Goal: Browse casually: Explore the website without a specific task or goal

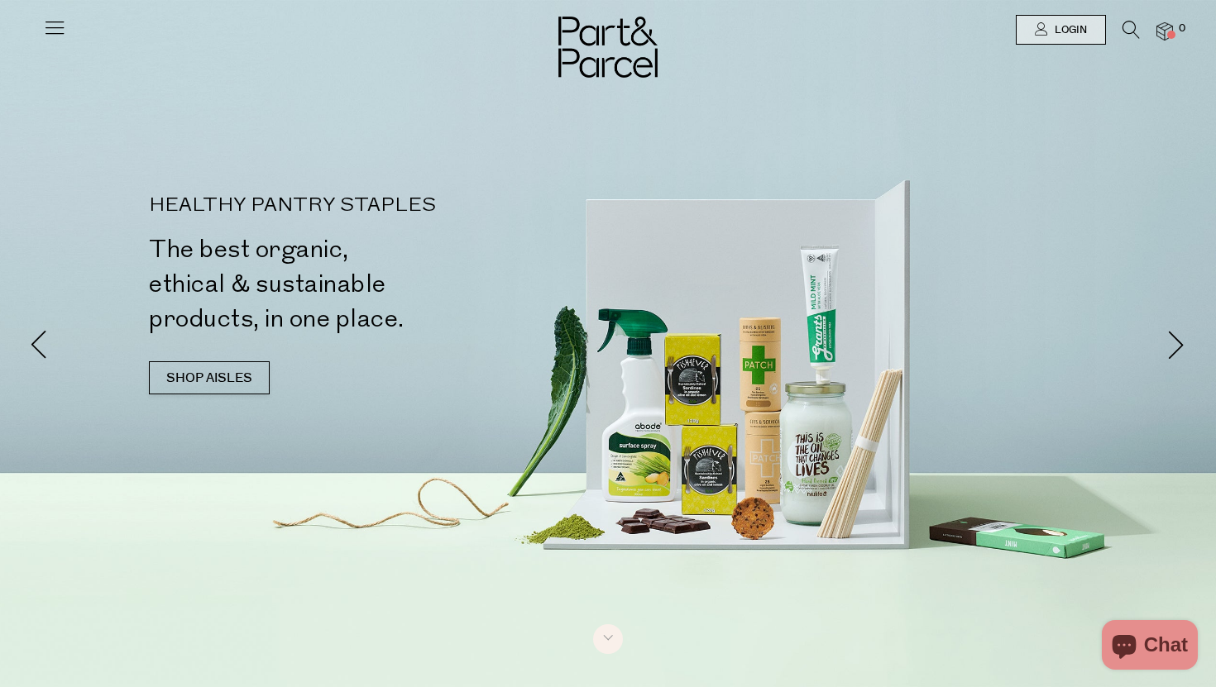
click at [50, 20] on icon at bounding box center [54, 27] width 23 height 23
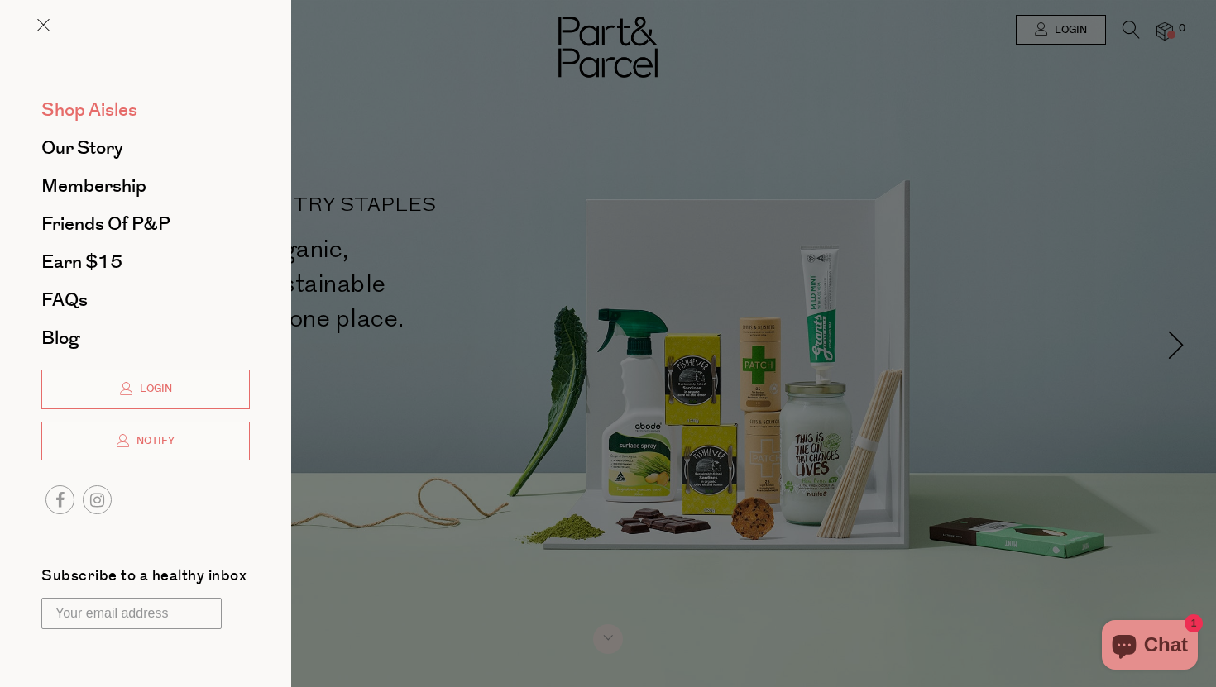
click at [117, 106] on span "Shop Aisles" at bounding box center [89, 110] width 96 height 26
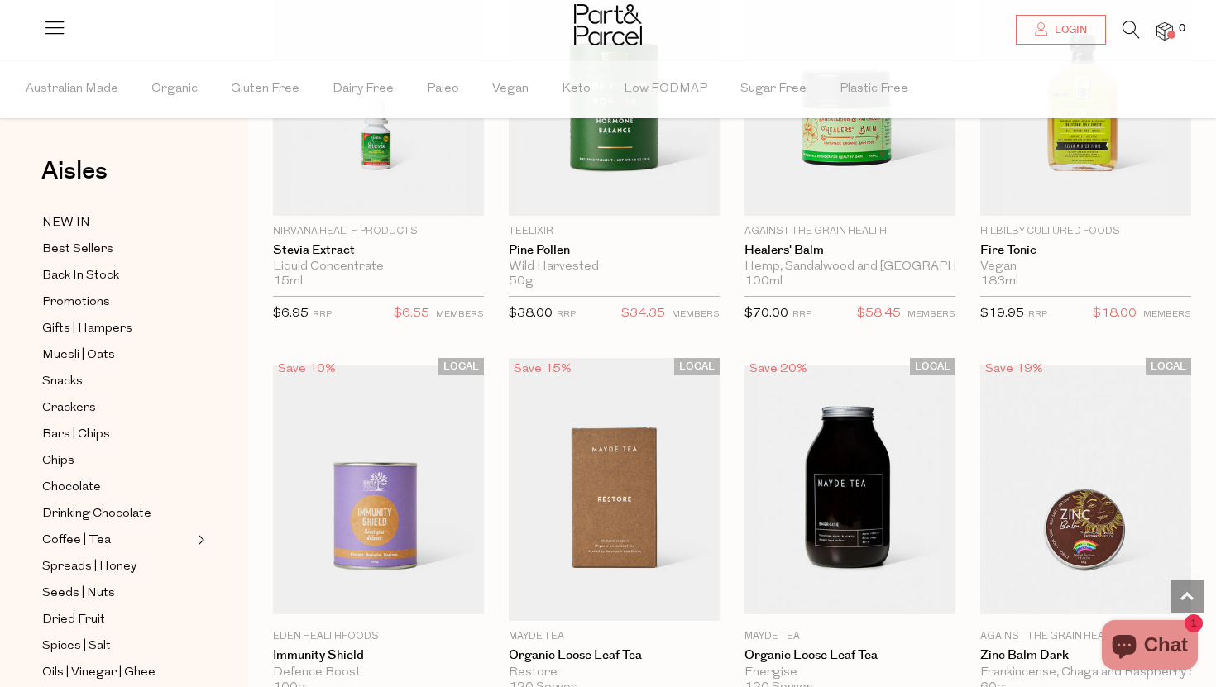
scroll to position [3946, 0]
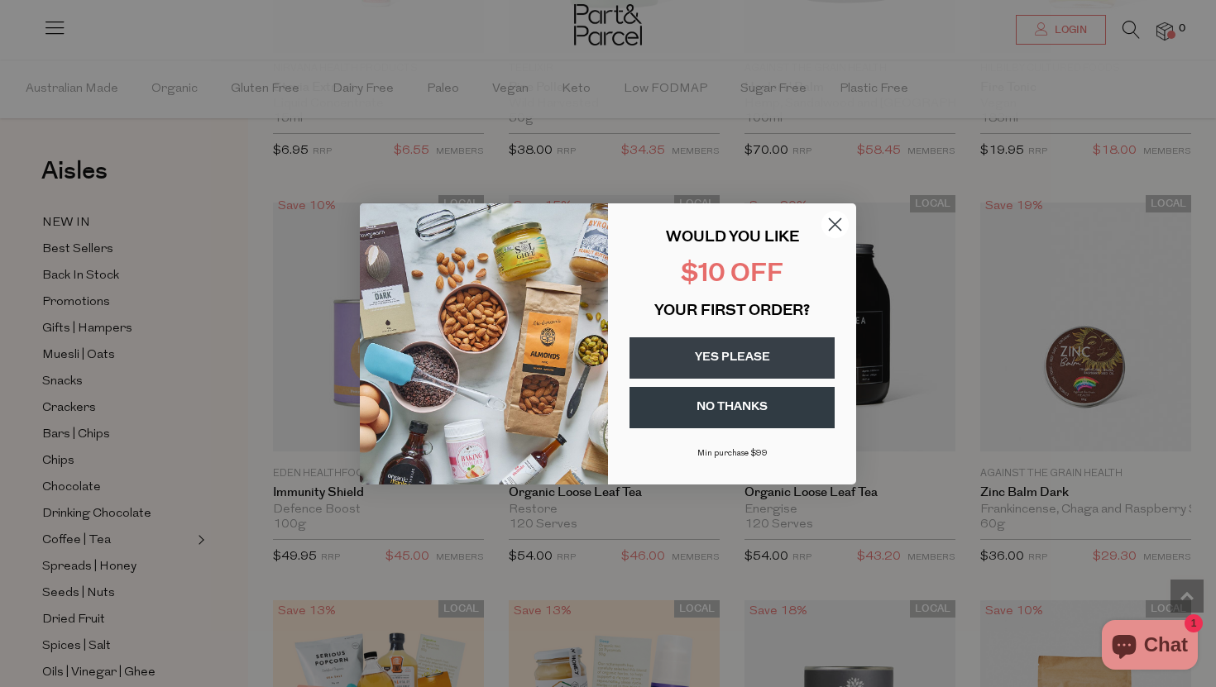
click at [830, 224] on circle "Close dialog" at bounding box center [834, 223] width 27 height 27
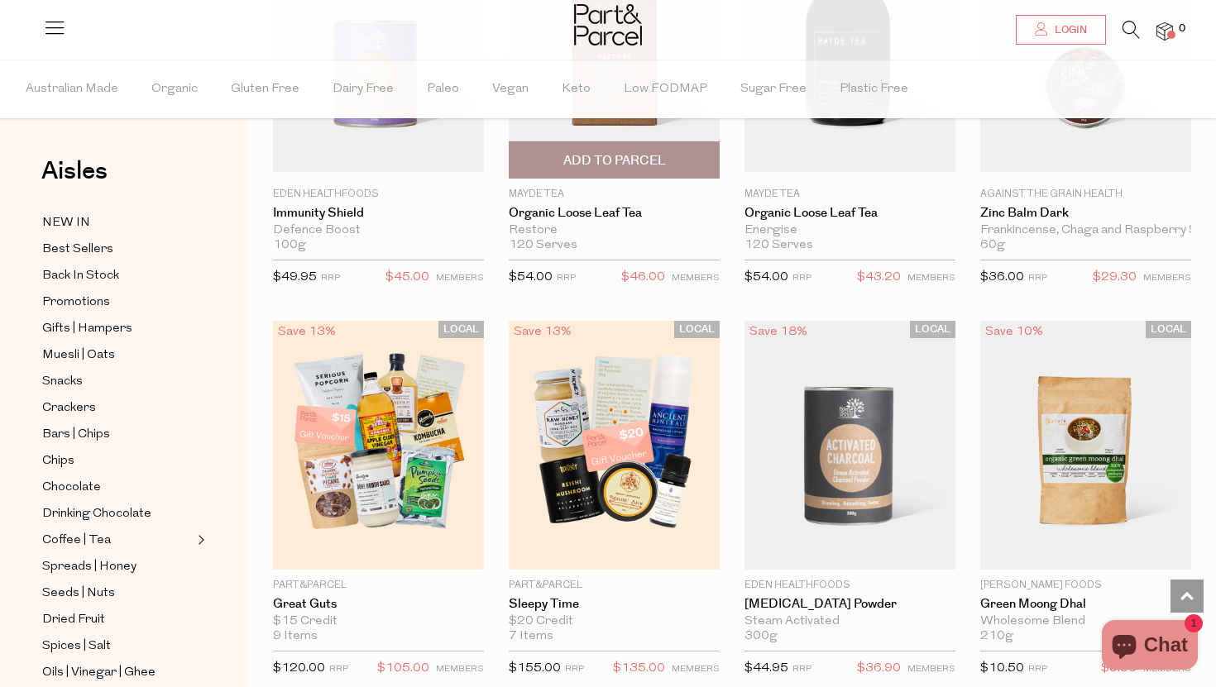
scroll to position [4232, 0]
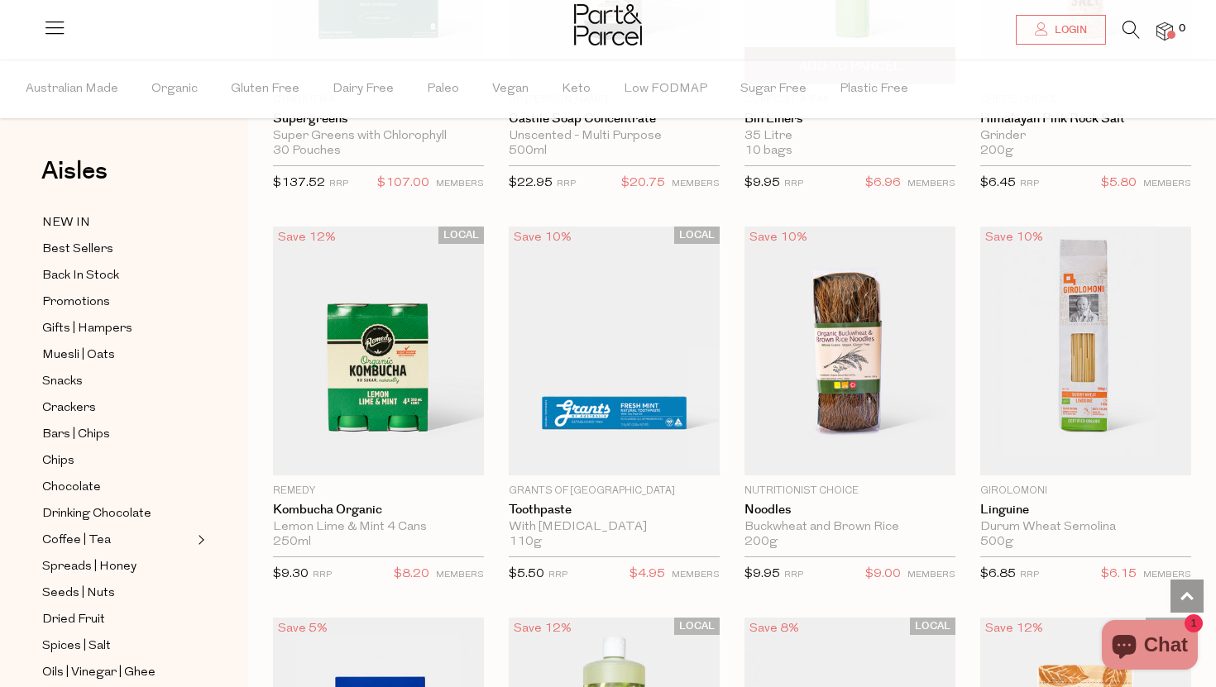
scroll to position [8421, 0]
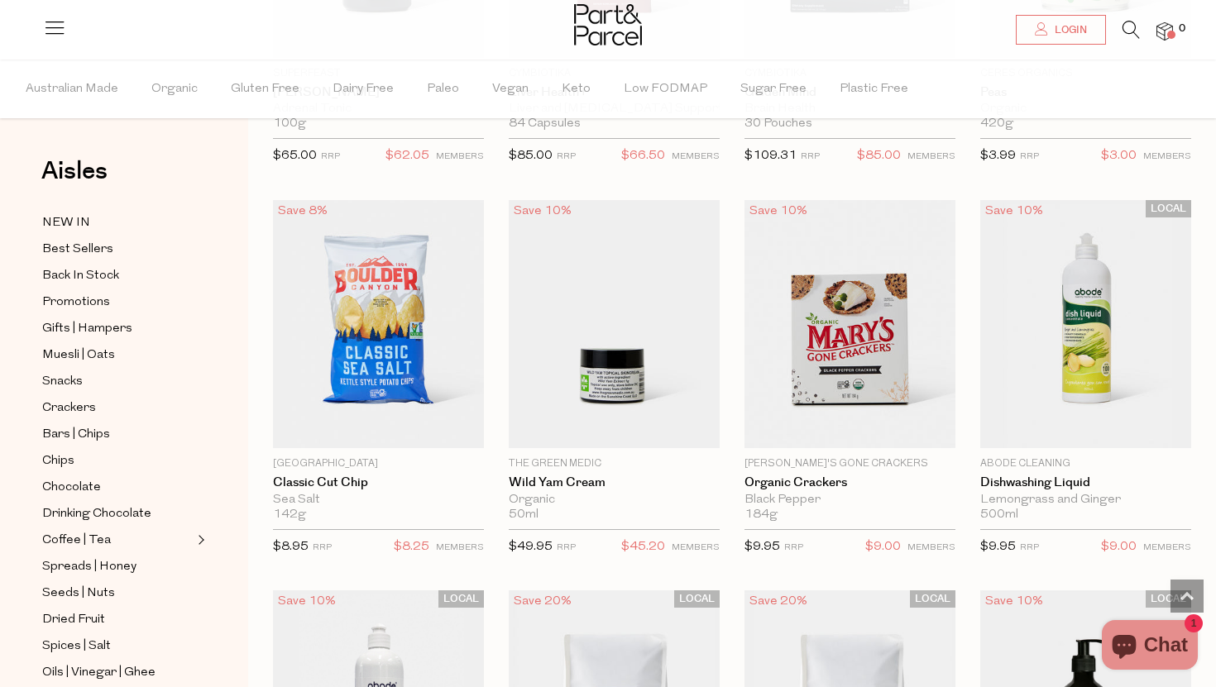
scroll to position [10620, 0]
click at [1136, 24] on icon at bounding box center [1130, 30] width 17 height 18
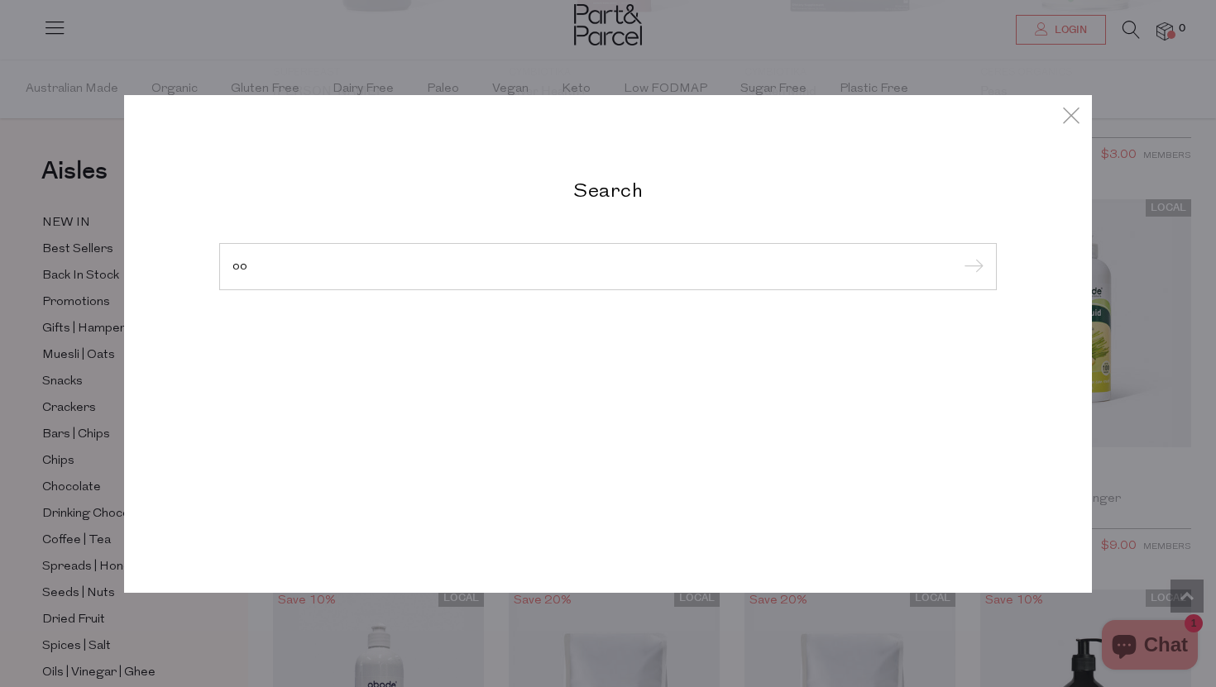
type input "o"
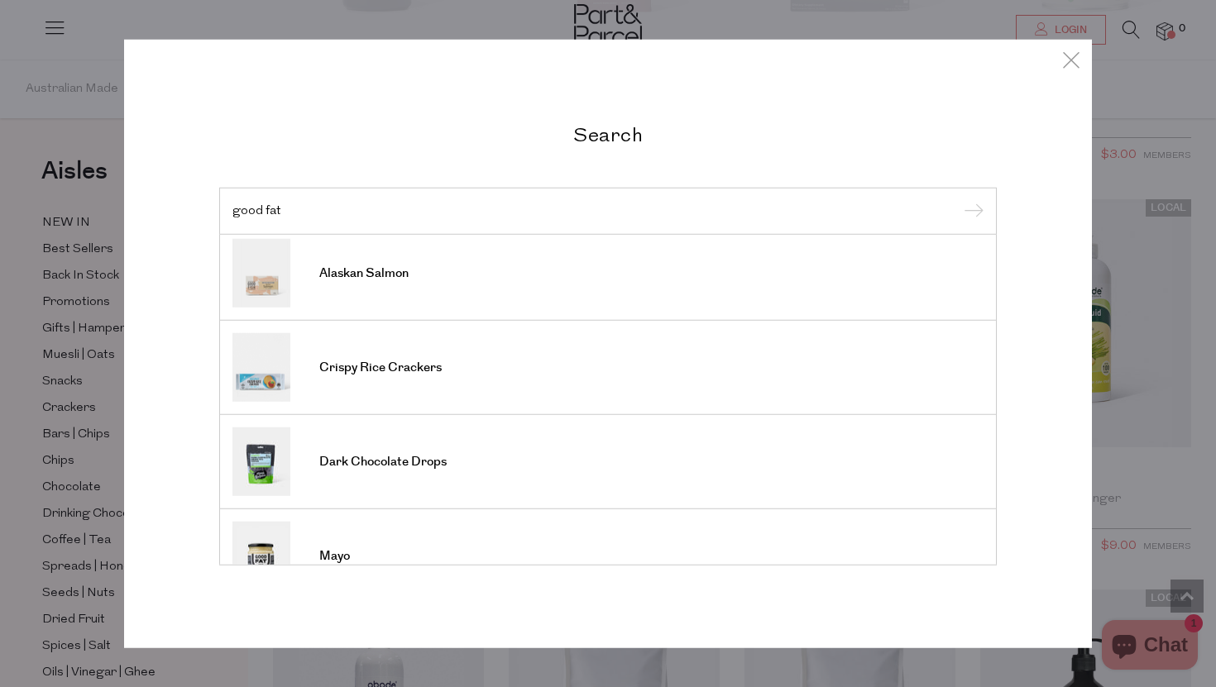
scroll to position [611, 0]
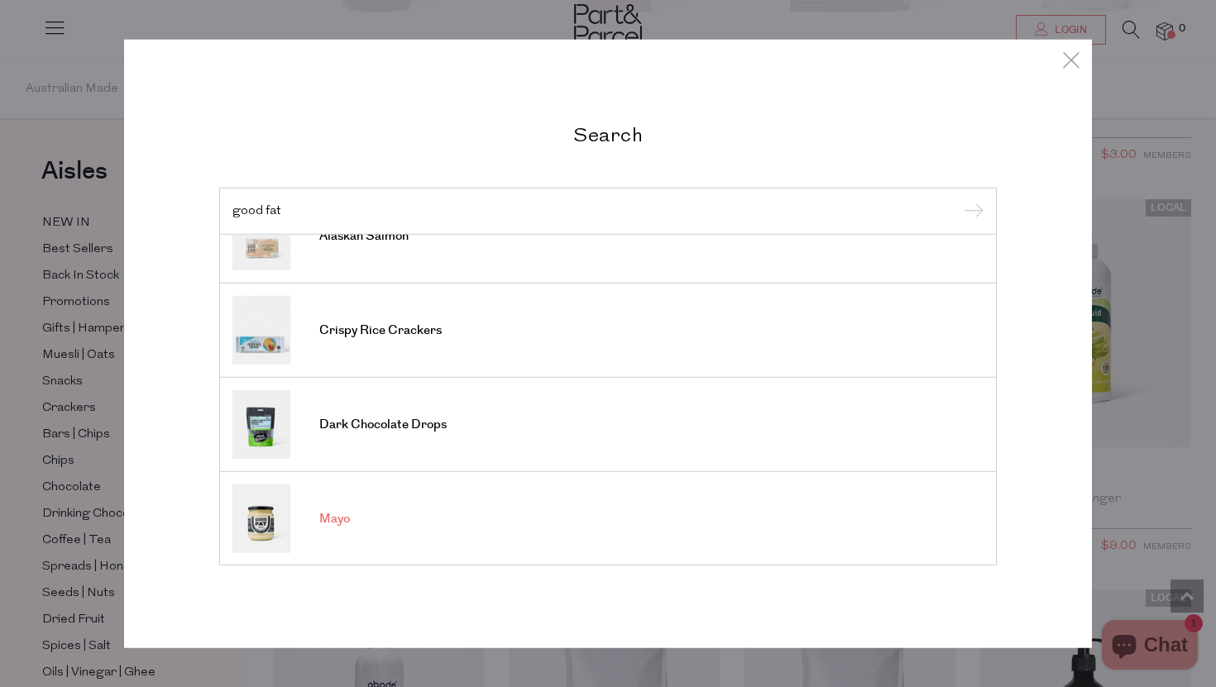
type input "good fat"
click at [502, 514] on link "Mayo" at bounding box center [607, 519] width 751 height 69
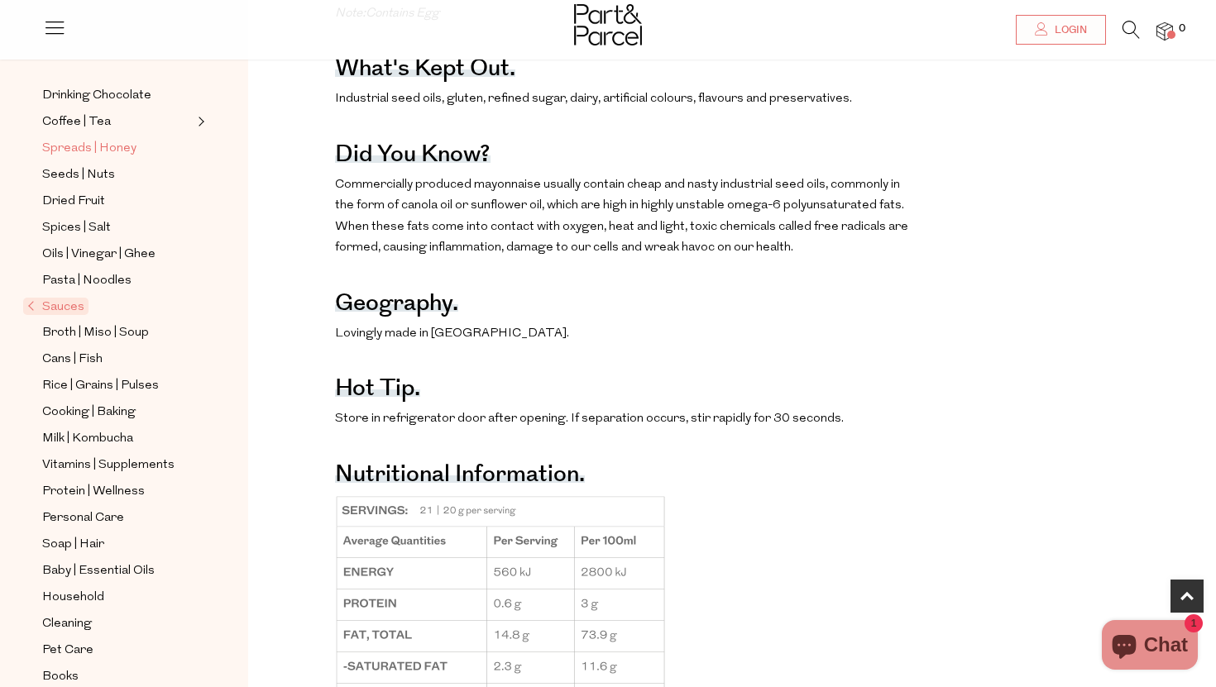
scroll to position [391, 0]
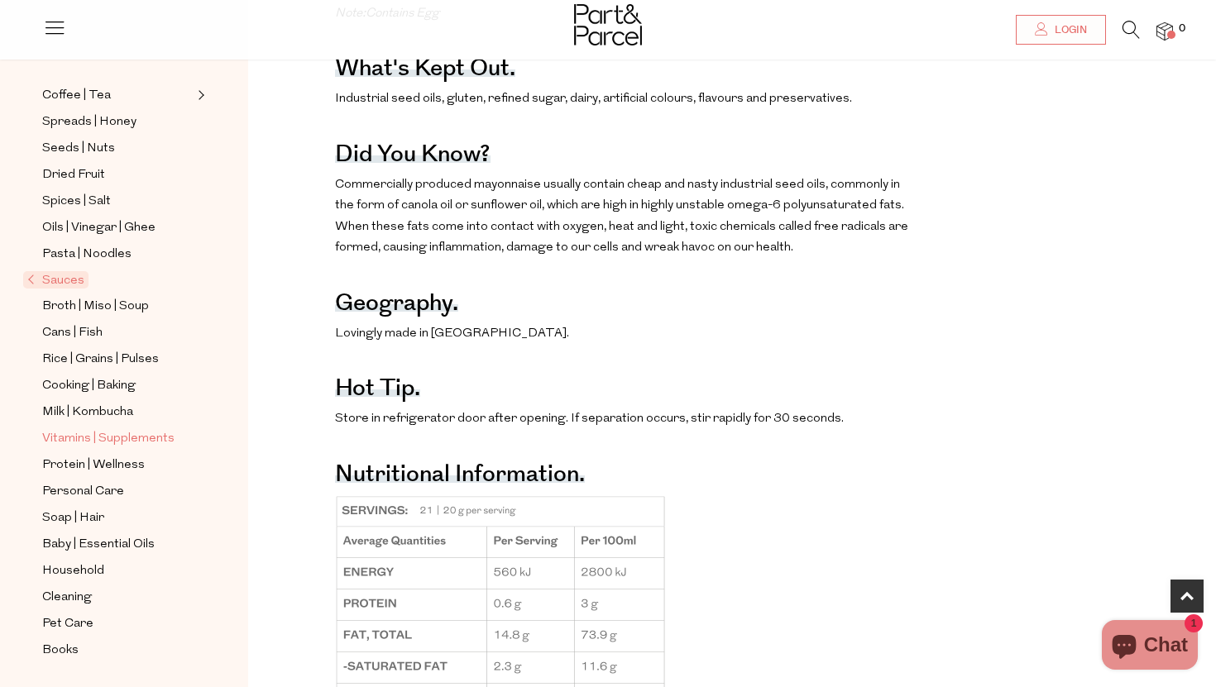
click at [123, 439] on span "Vitamins | Supplements" at bounding box center [108, 439] width 132 height 20
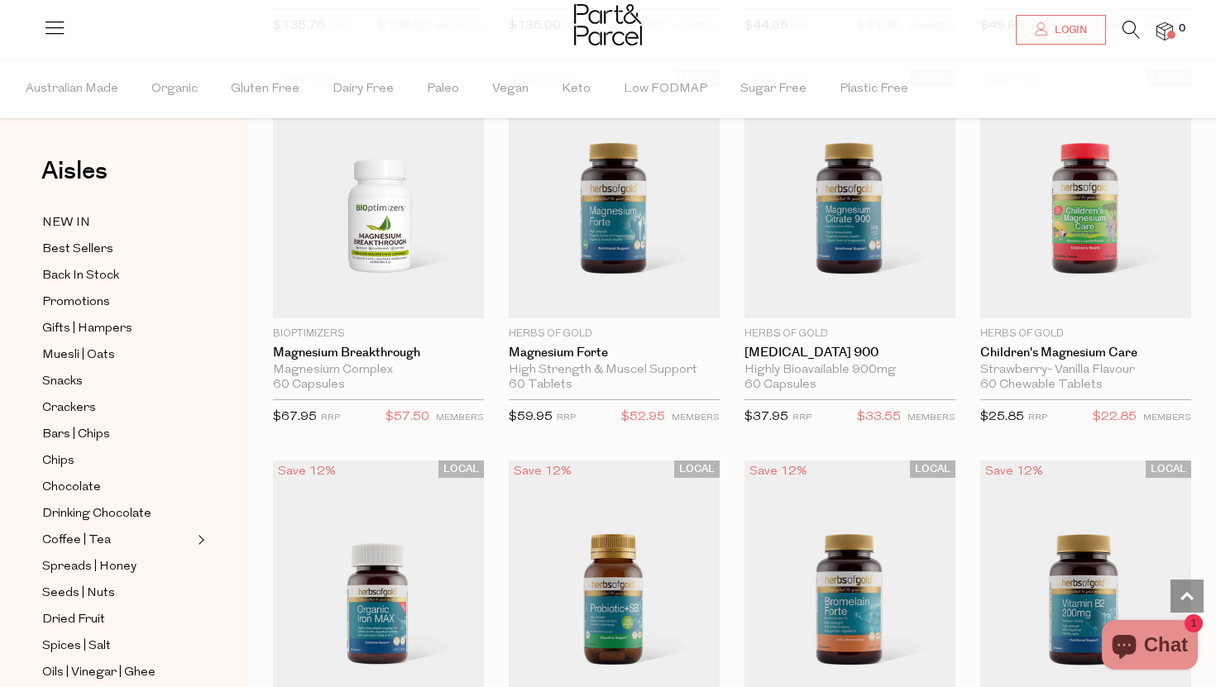
scroll to position [2771, 0]
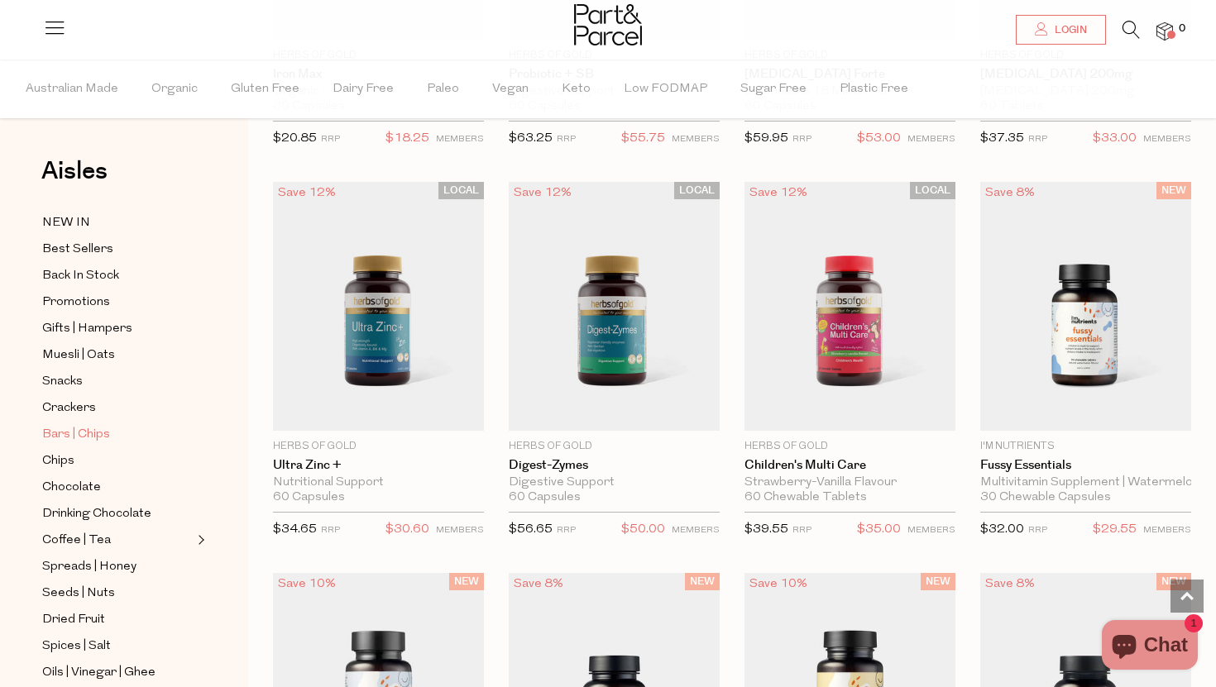
click at [76, 437] on span "Bars | Chips" at bounding box center [76, 435] width 68 height 20
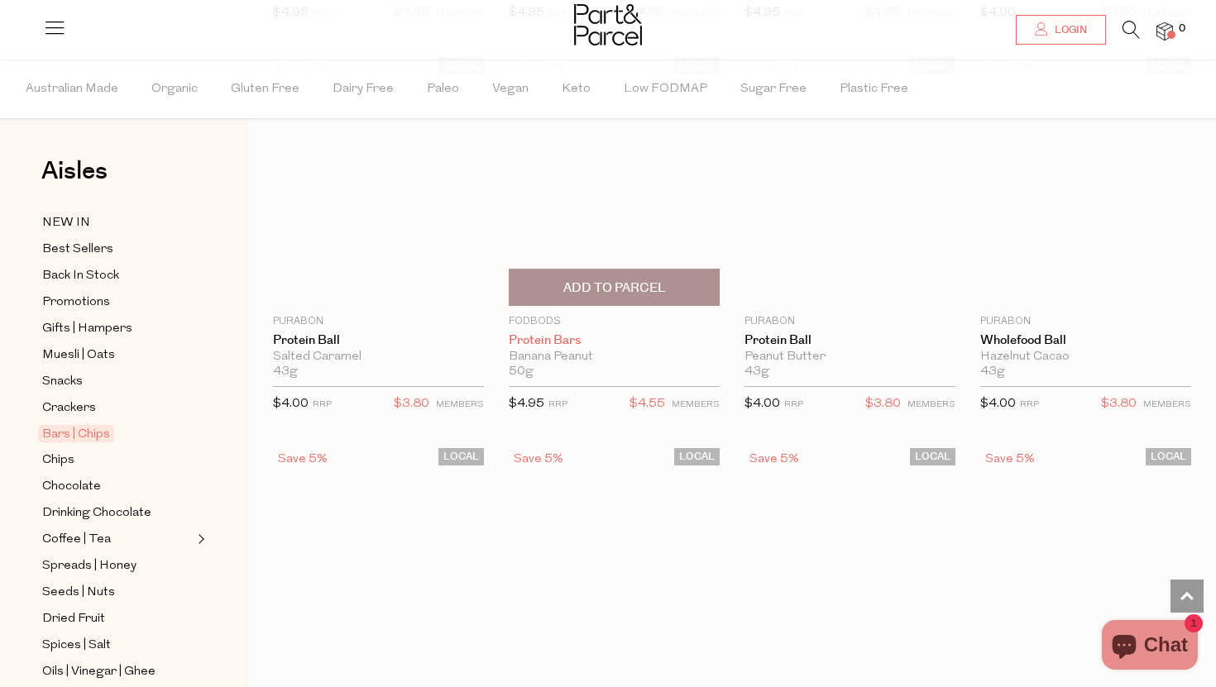
scroll to position [4113, 0]
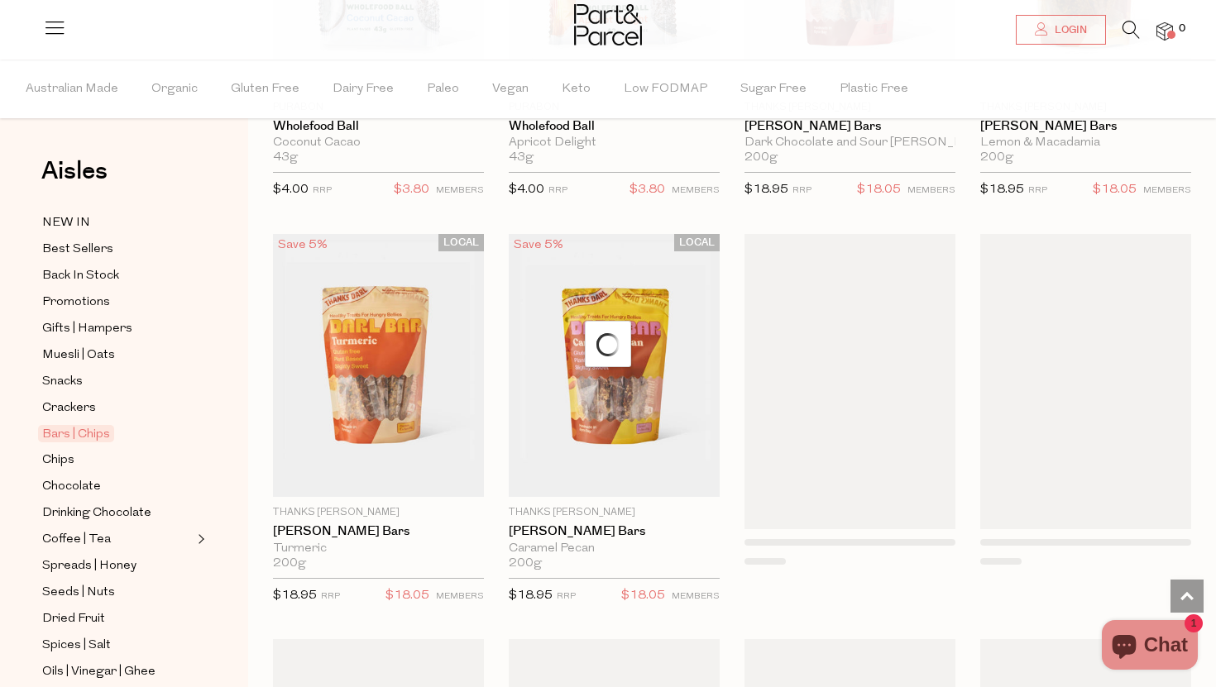
scroll to position [4693, 0]
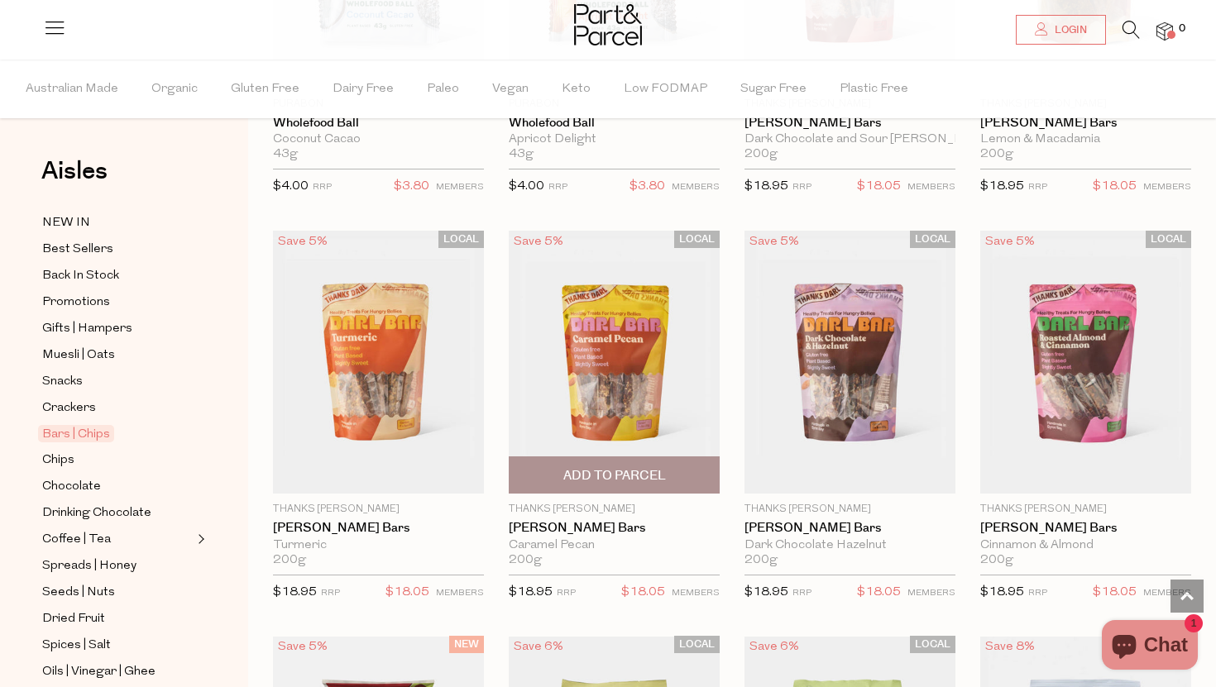
click at [621, 381] on img at bounding box center [614, 363] width 211 height 264
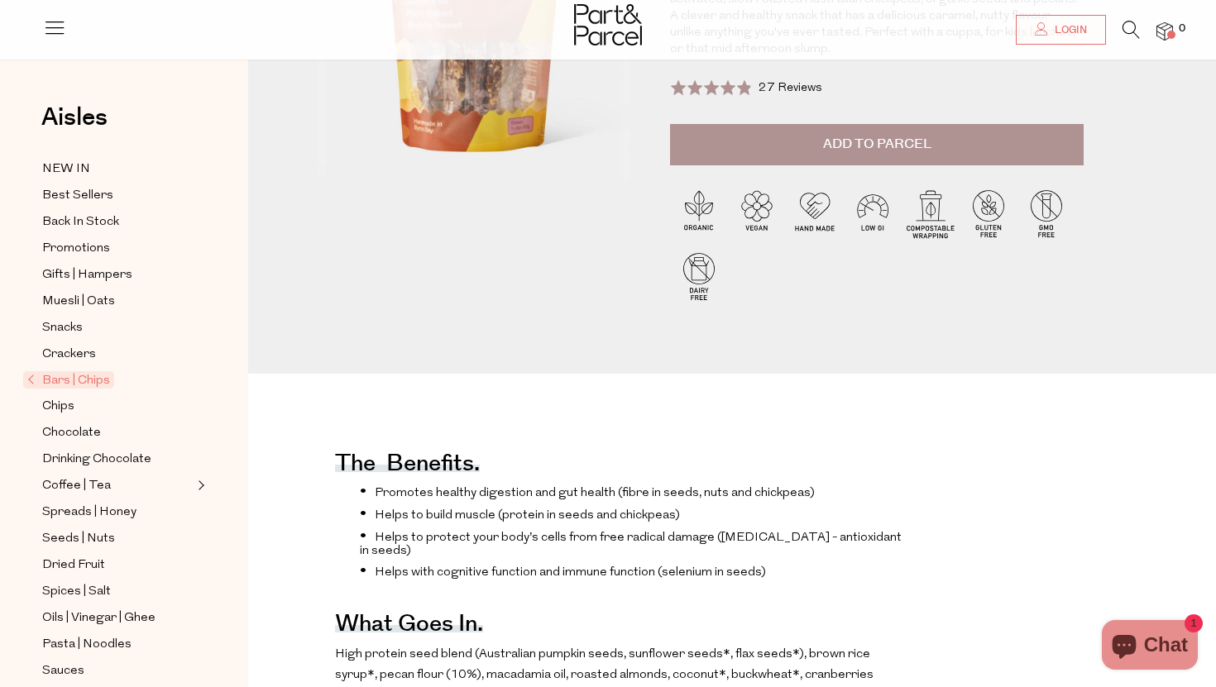
scroll to position [308, 0]
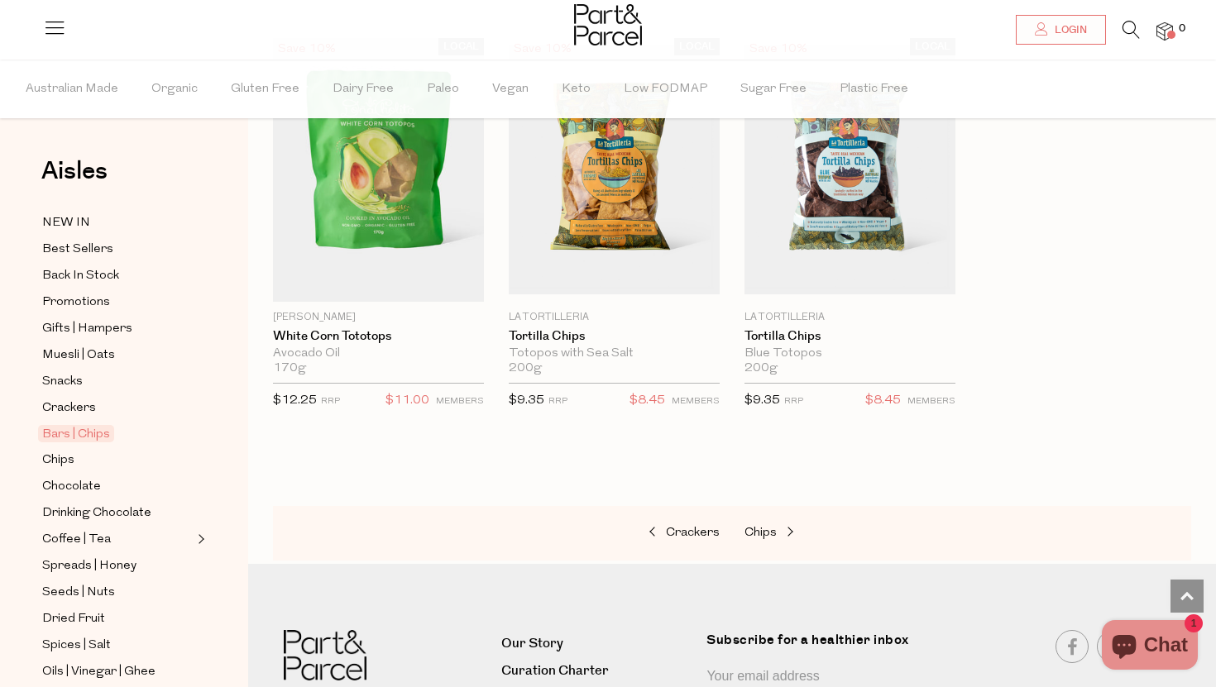
scroll to position [1948, 0]
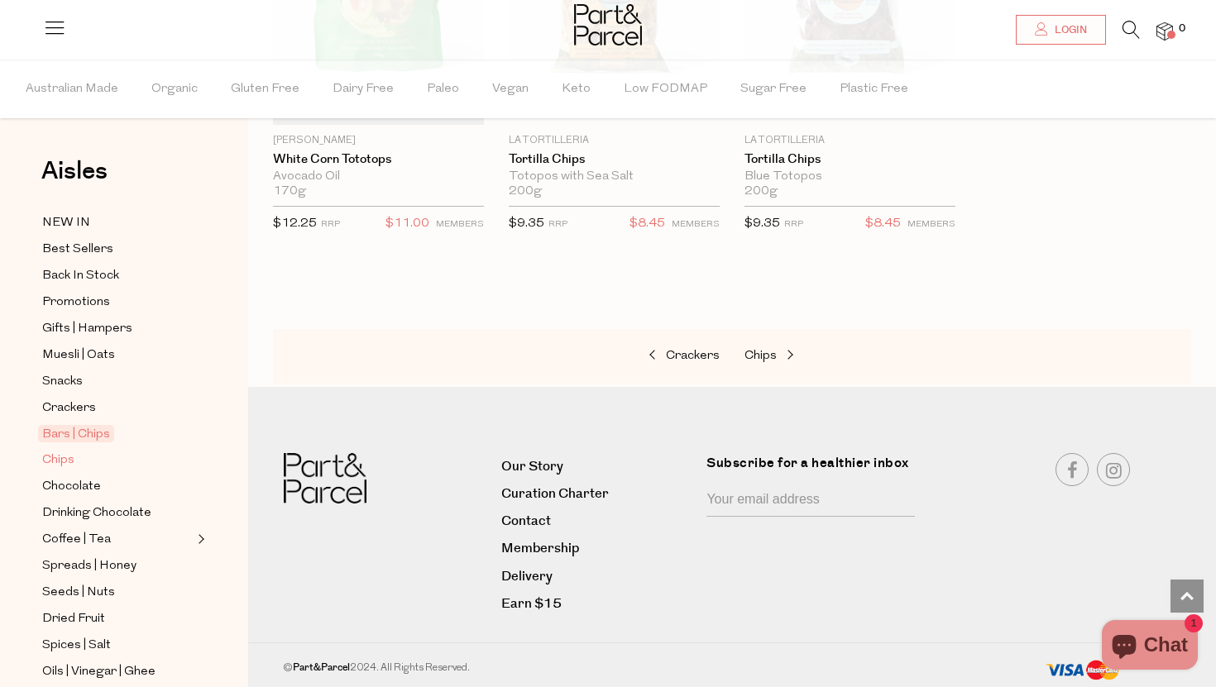
click at [73, 463] on span "Chips" at bounding box center [58, 461] width 32 height 20
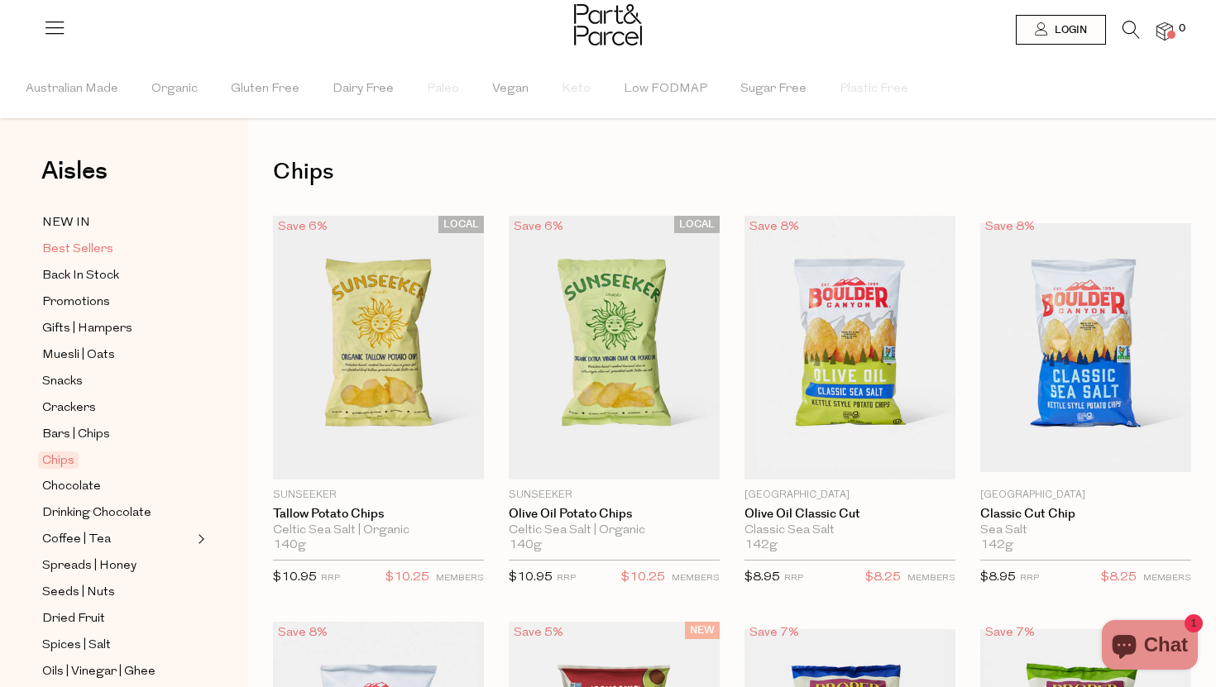
click at [93, 247] on span "Best Sellers" at bounding box center [77, 250] width 71 height 20
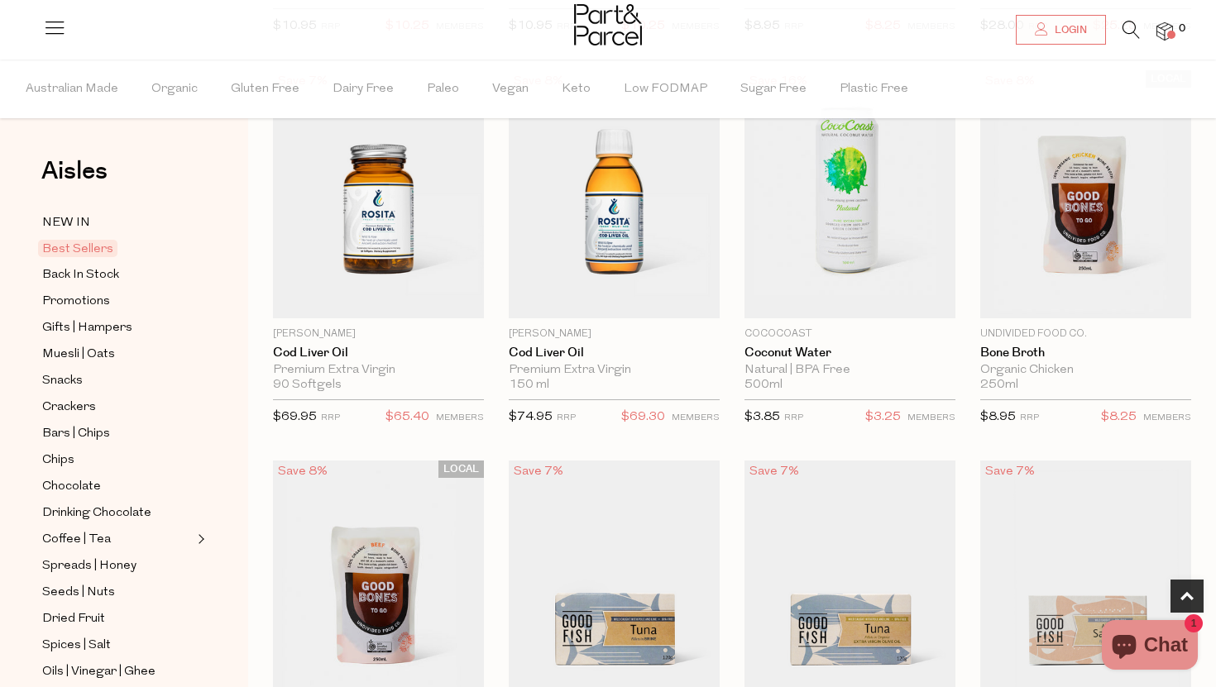
scroll to position [945, 0]
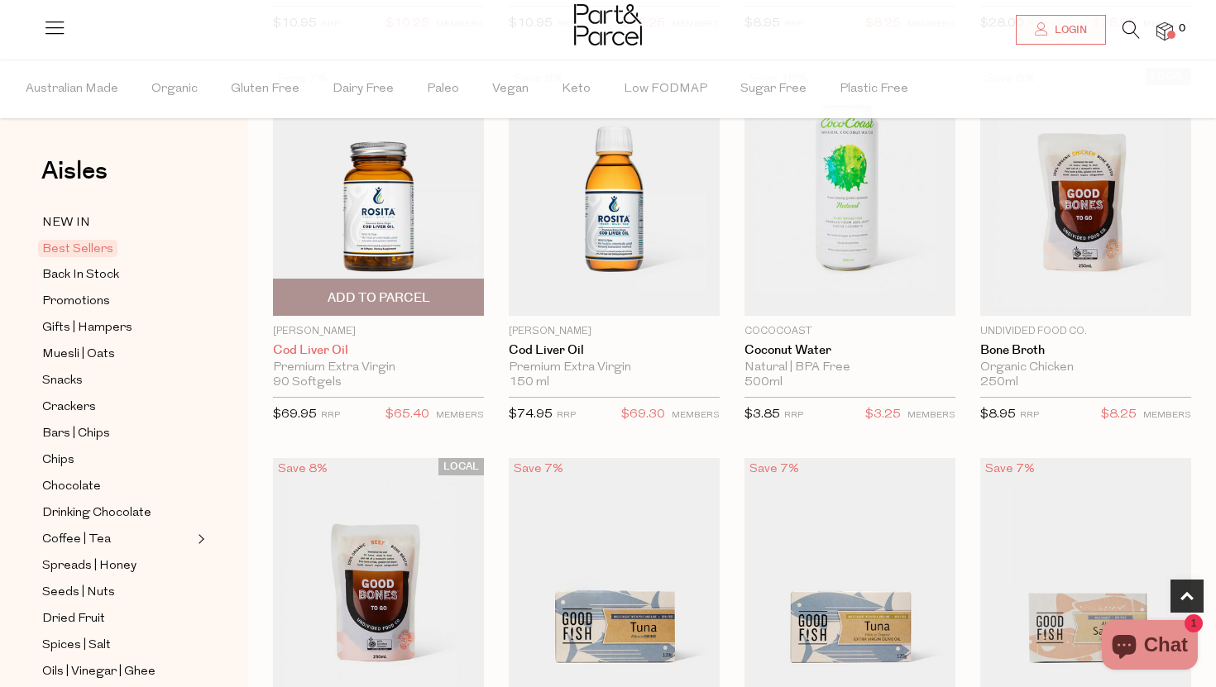
click at [325, 351] on link "Cod Liver Oil" at bounding box center [378, 350] width 211 height 15
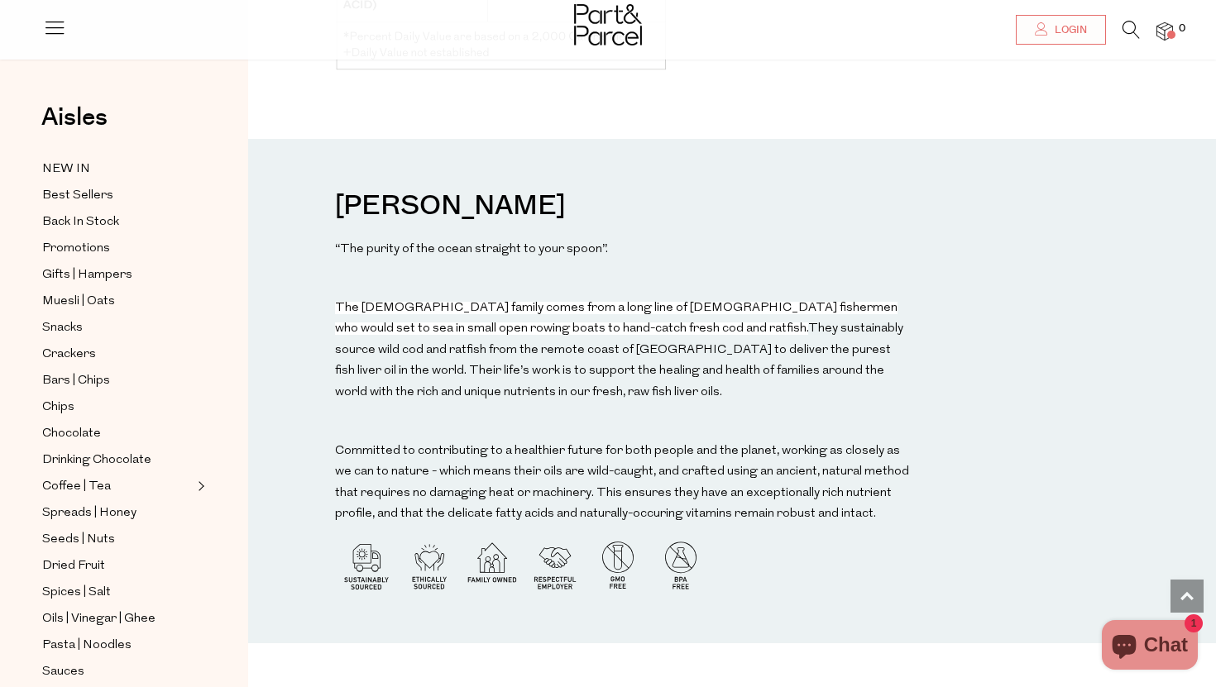
scroll to position [1905, 0]
click at [77, 220] on span "Back In Stock" at bounding box center [80, 223] width 77 height 20
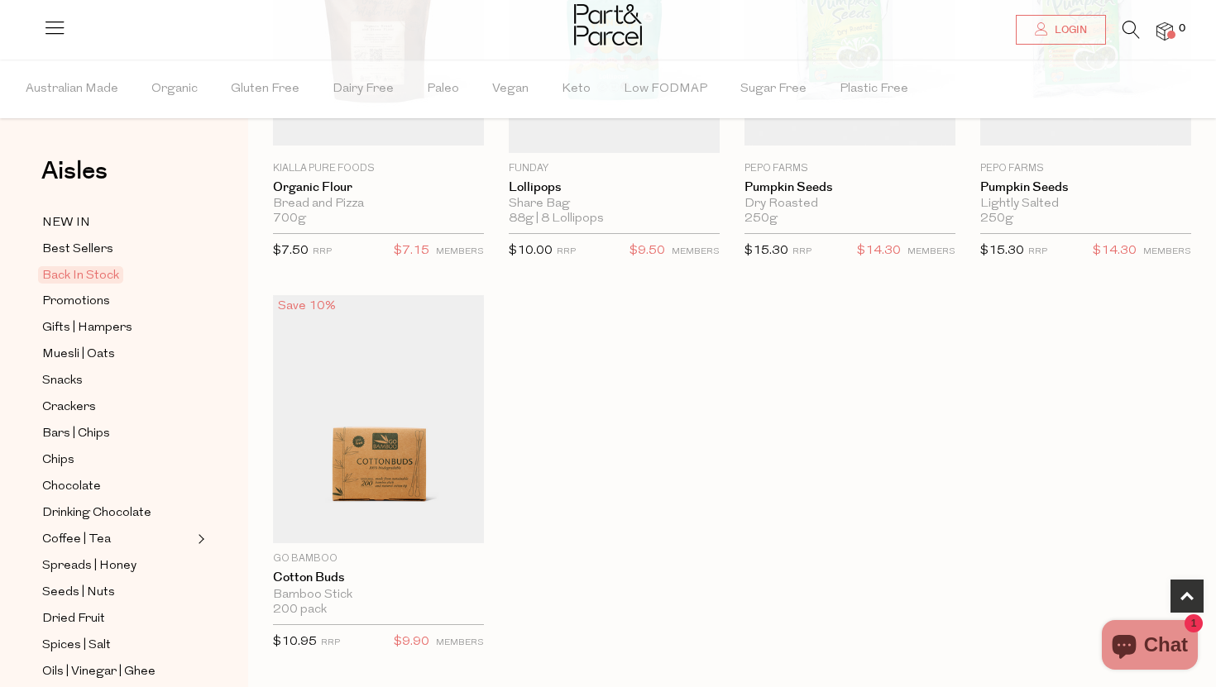
scroll to position [913, 0]
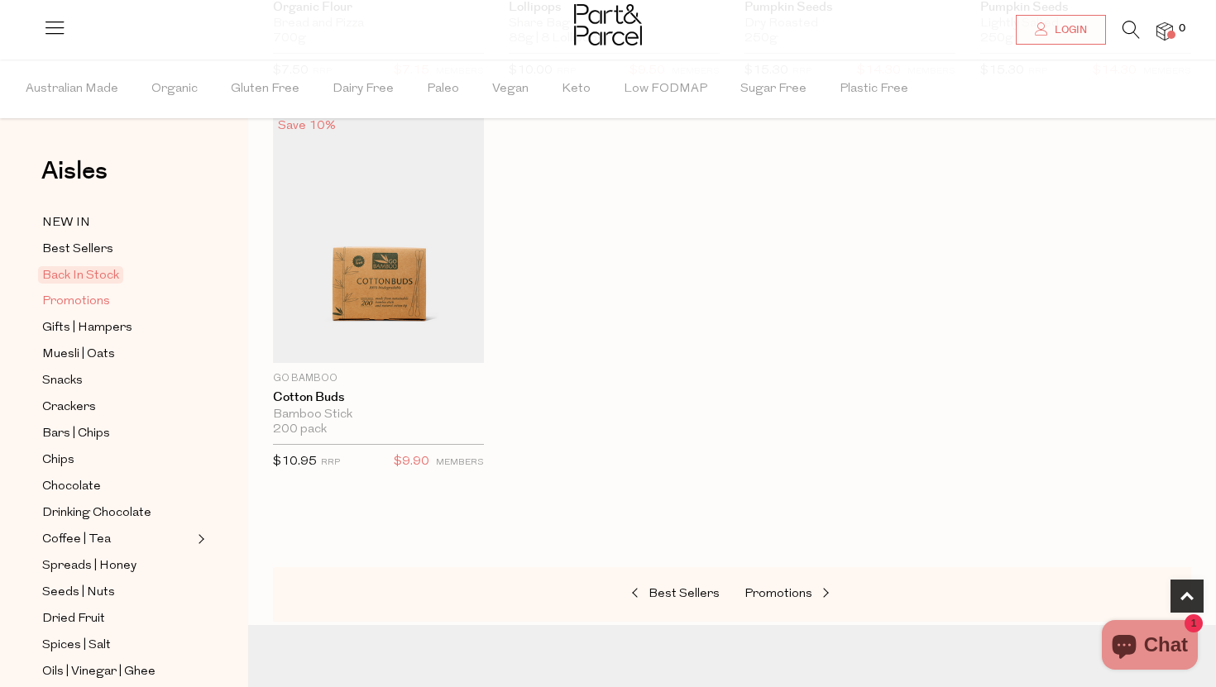
click at [67, 304] on span "Promotions" at bounding box center [76, 302] width 68 height 20
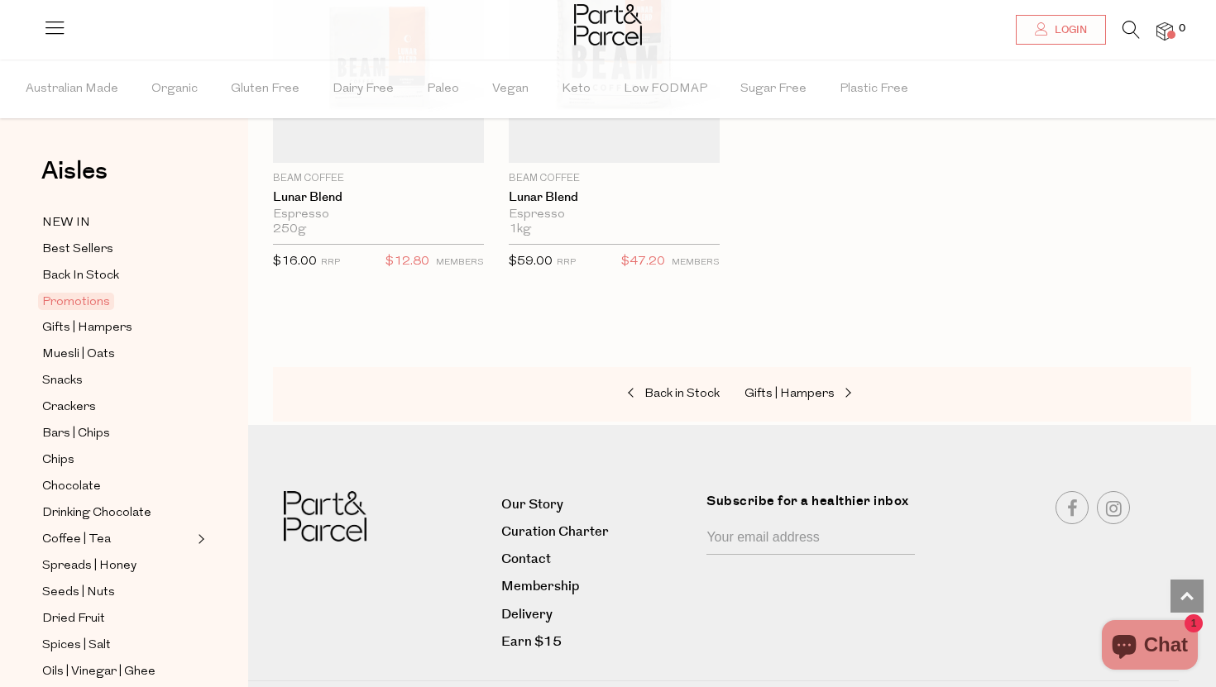
scroll to position [2309, 0]
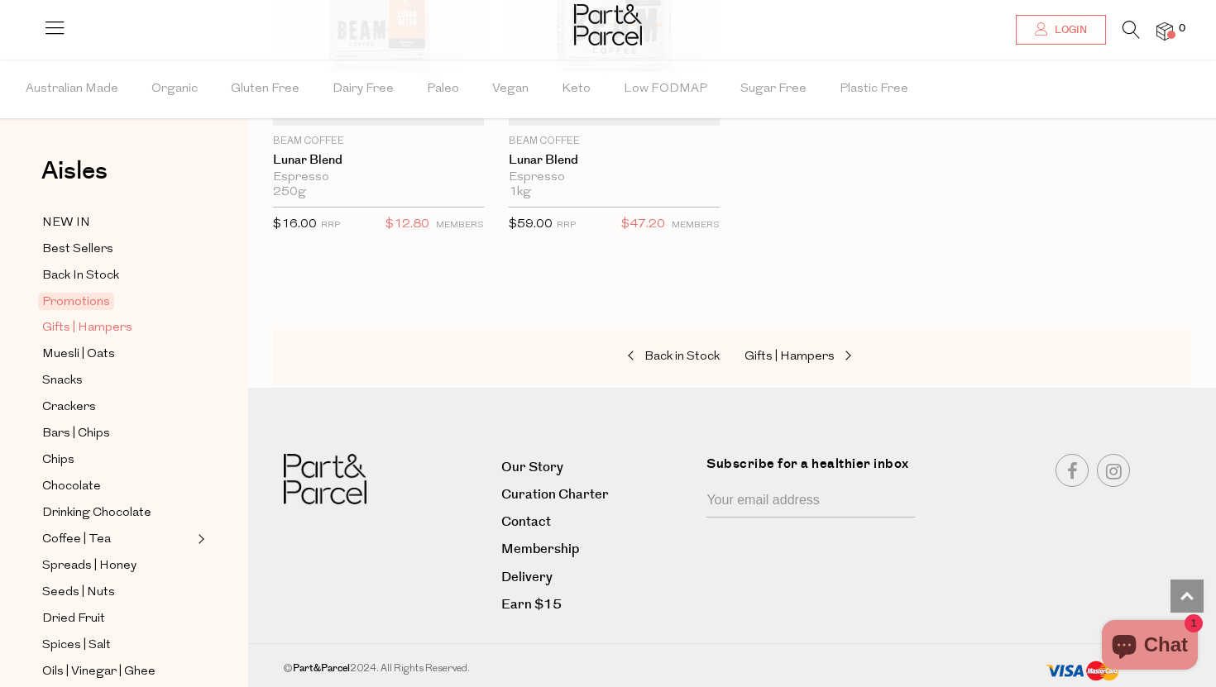
click at [103, 332] on span "Gifts | Hampers" at bounding box center [87, 328] width 90 height 20
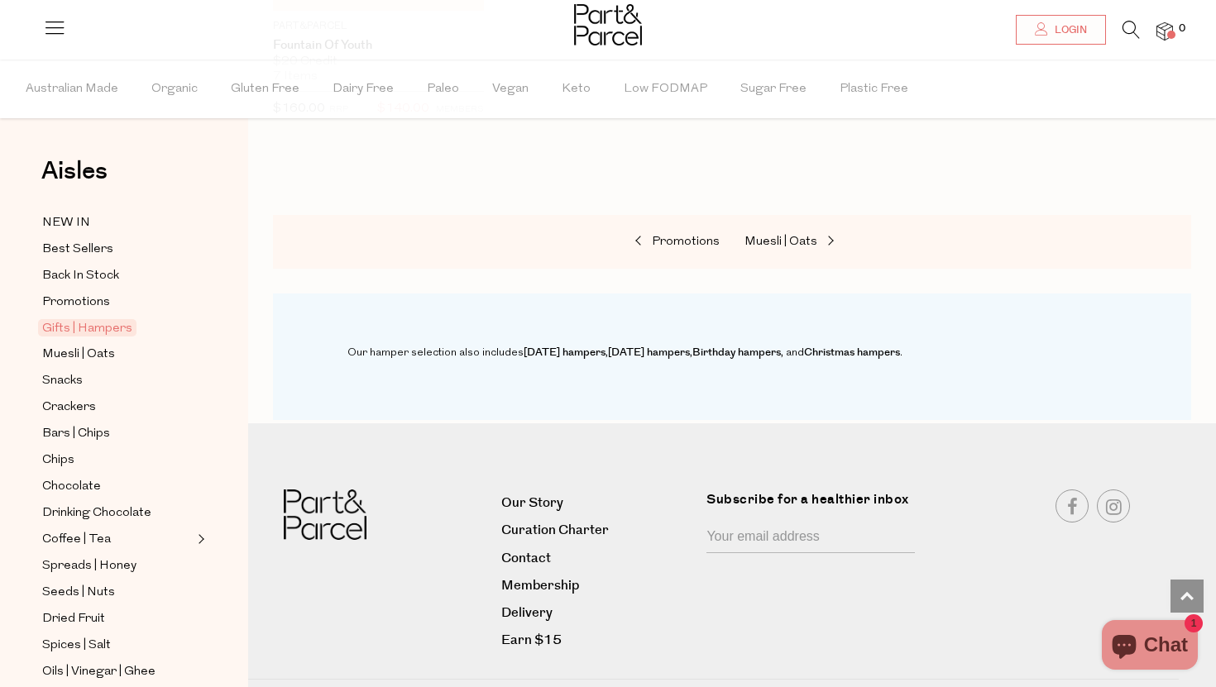
scroll to position [1274, 0]
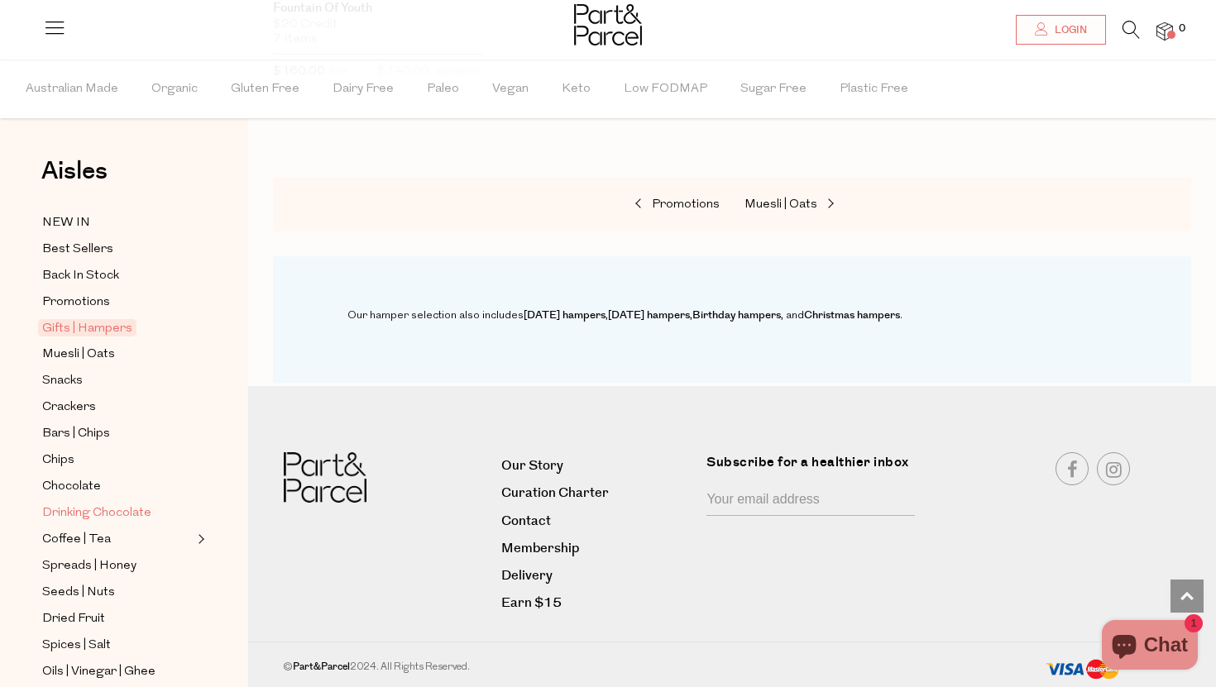
click at [106, 513] on span "Drinking Chocolate" at bounding box center [96, 514] width 109 height 20
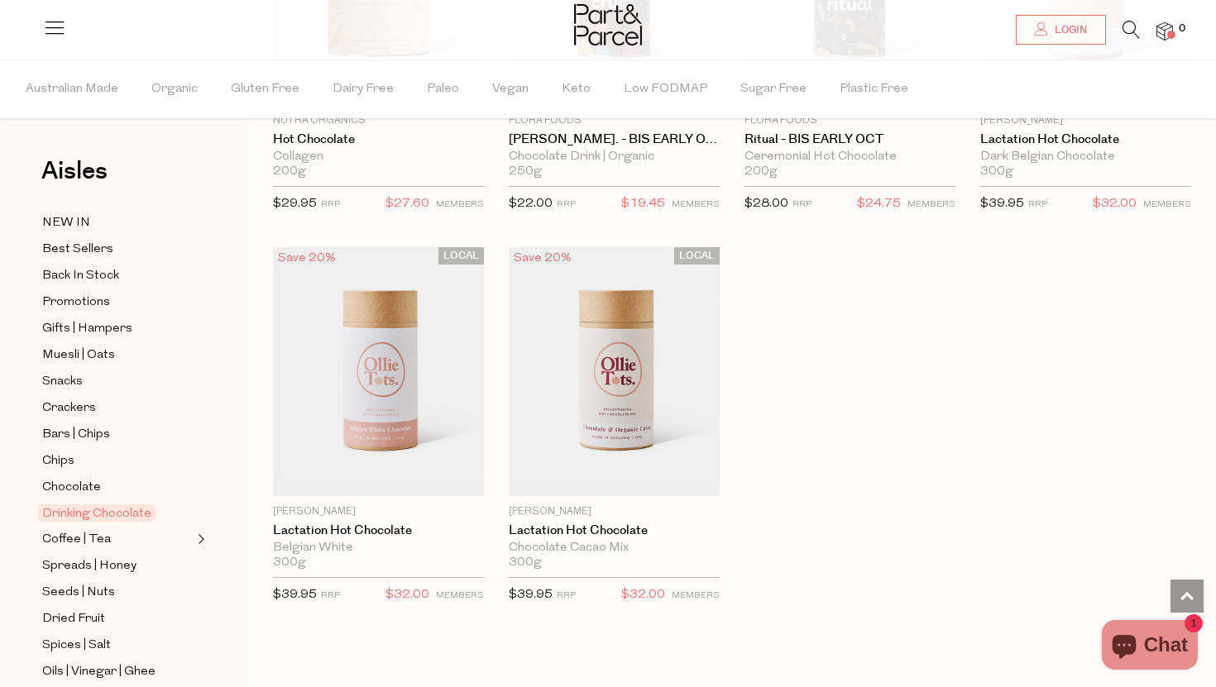
scroll to position [1566, 0]
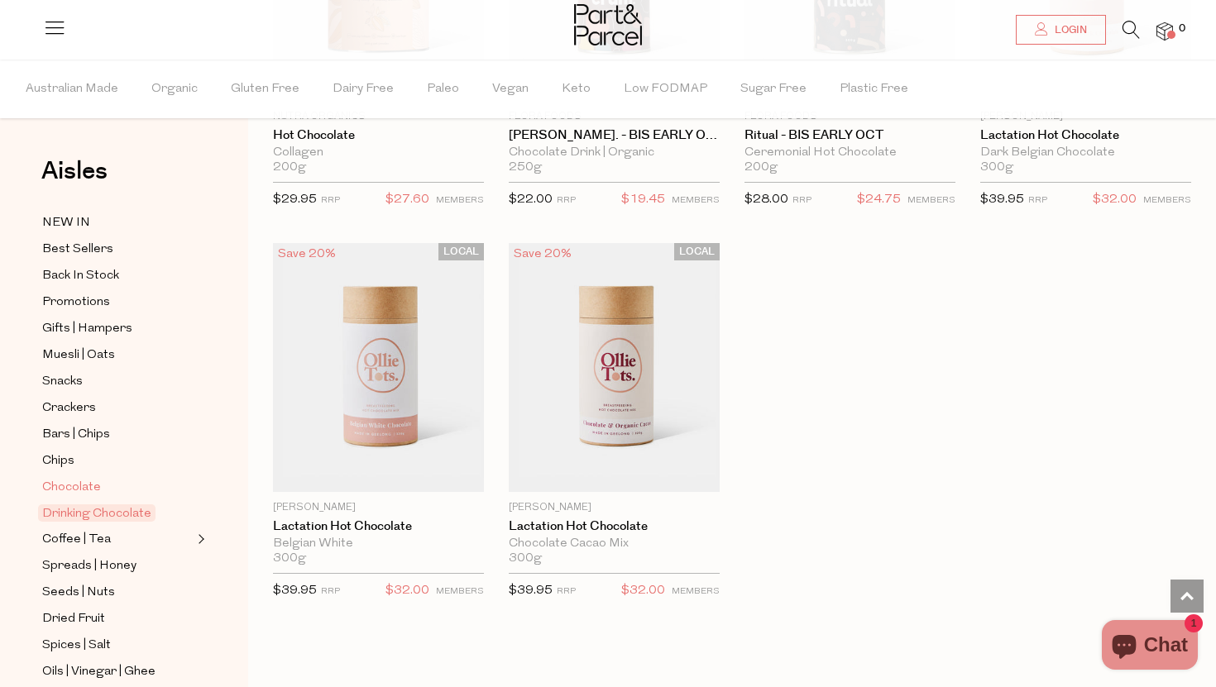
click at [87, 478] on span "Chocolate" at bounding box center [71, 488] width 59 height 20
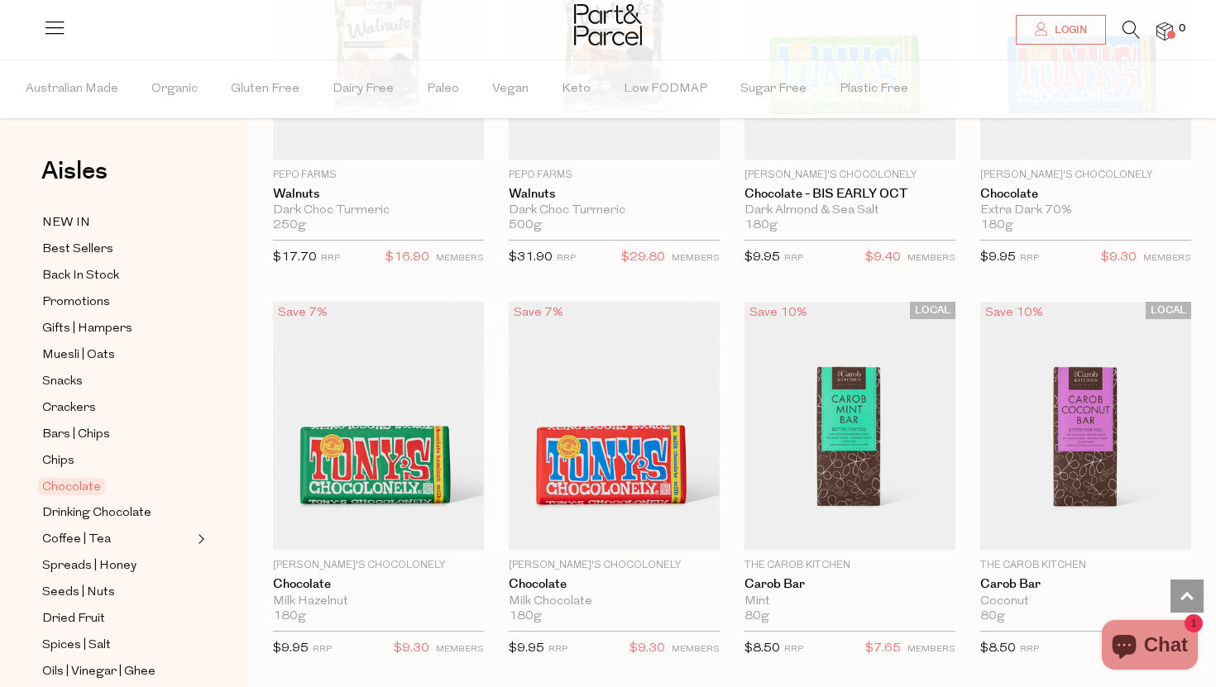
scroll to position [3871, 0]
